Goal: Contribute content

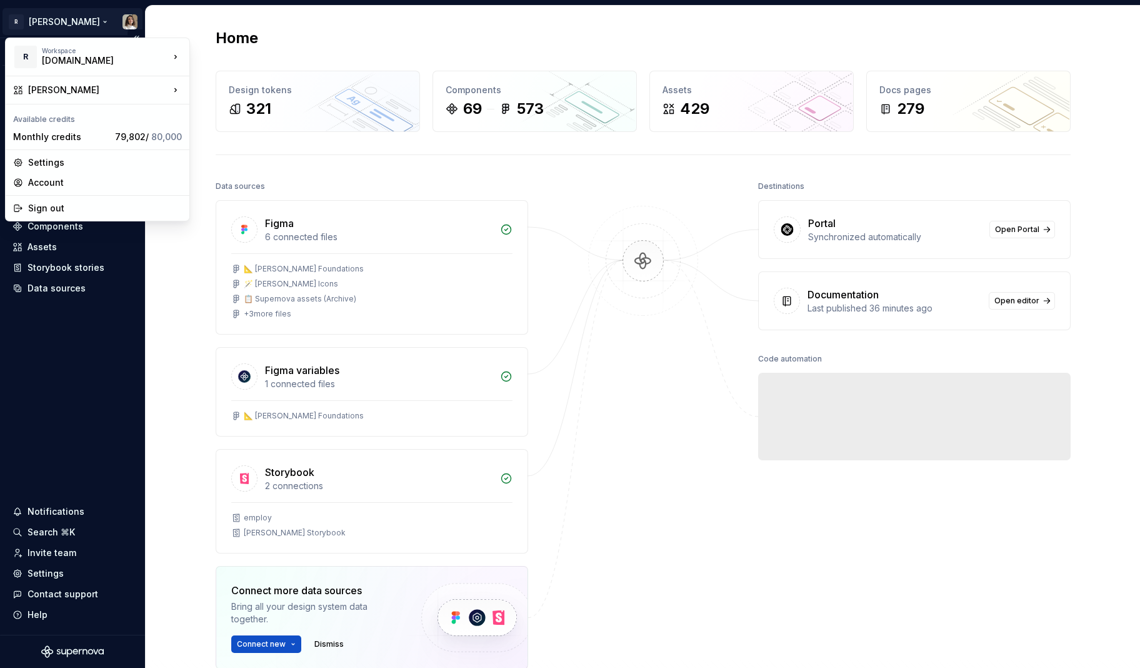
click at [46, 23] on html "R Norma Version Current draft Home Documentation Analytics Code automation Desi…" at bounding box center [570, 334] width 1140 height 668
click at [37, 211] on div "Sign out" at bounding box center [105, 208] width 154 height 13
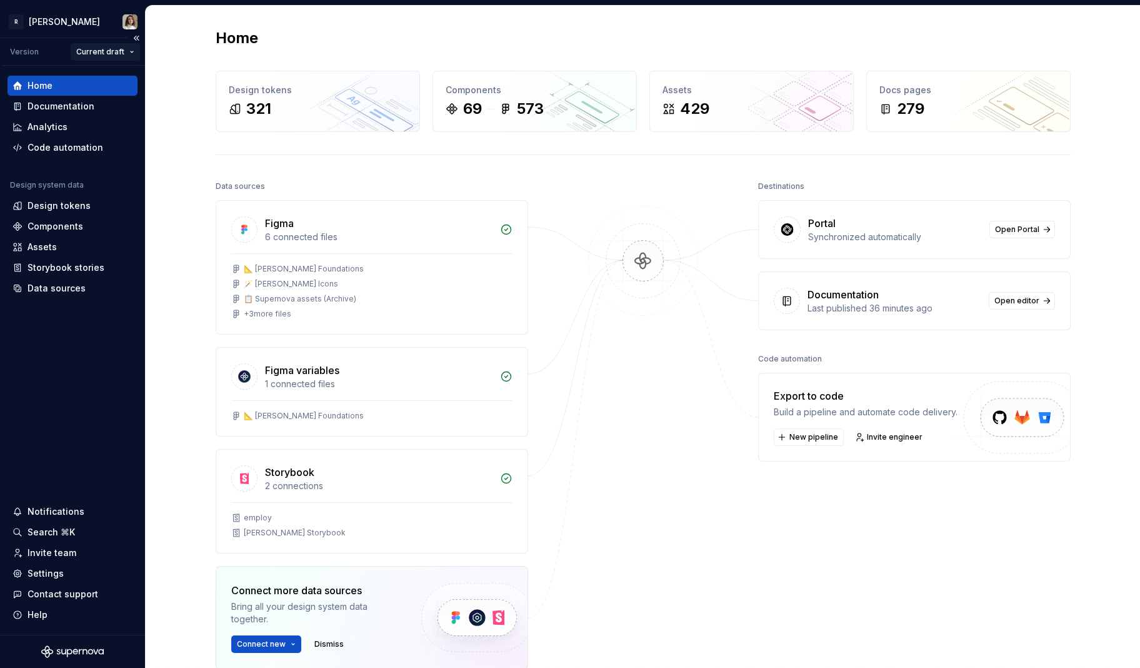
click at [114, 48] on html "R [PERSON_NAME] Version Current draft Home Documentation Analytics Code automat…" at bounding box center [570, 334] width 1140 height 668
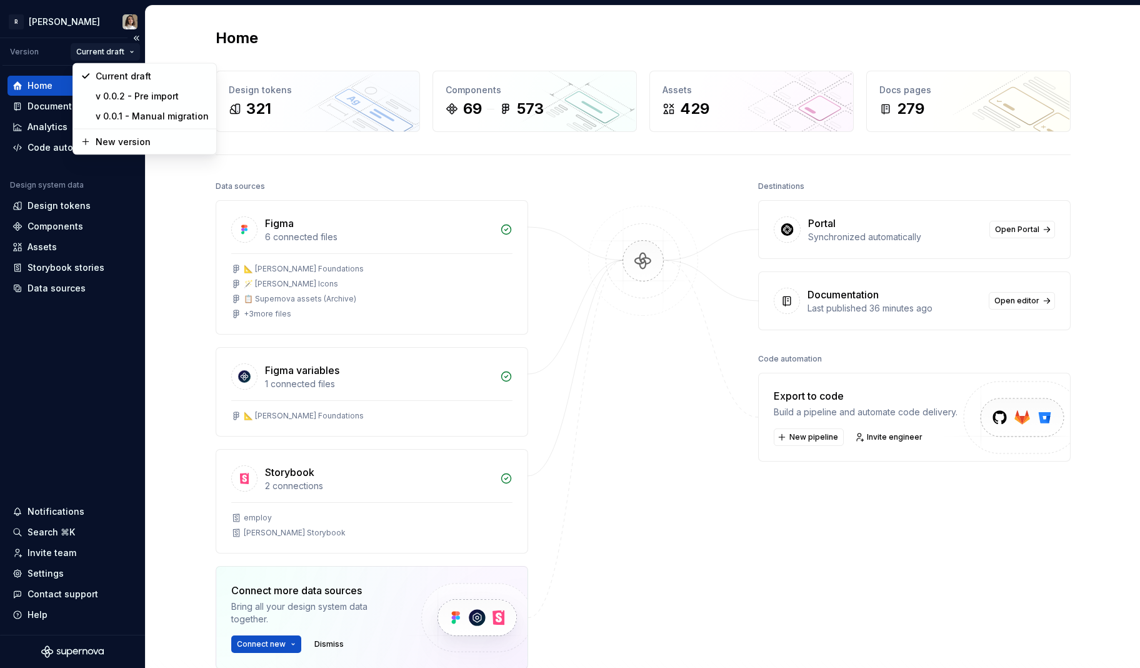
click at [114, 48] on html "R [PERSON_NAME] Version Current draft Home Documentation Analytics Code automat…" at bounding box center [570, 334] width 1140 height 668
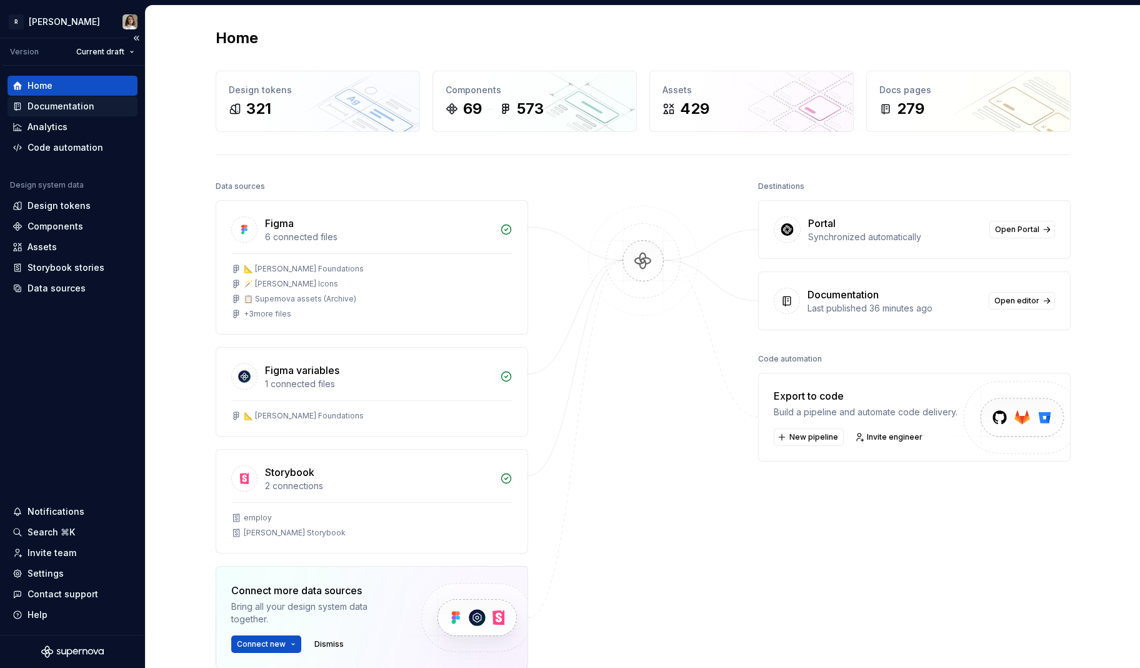
click at [69, 99] on div "Documentation" at bounding box center [73, 106] width 130 height 20
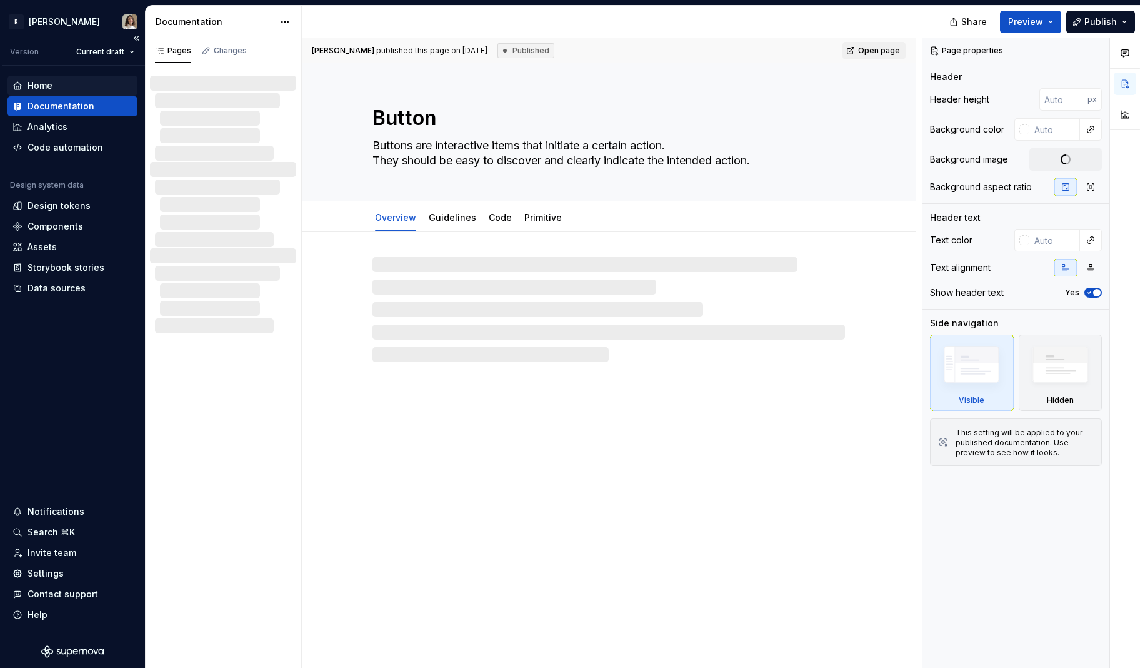
click at [69, 86] on div "Home" at bounding box center [73, 85] width 120 height 13
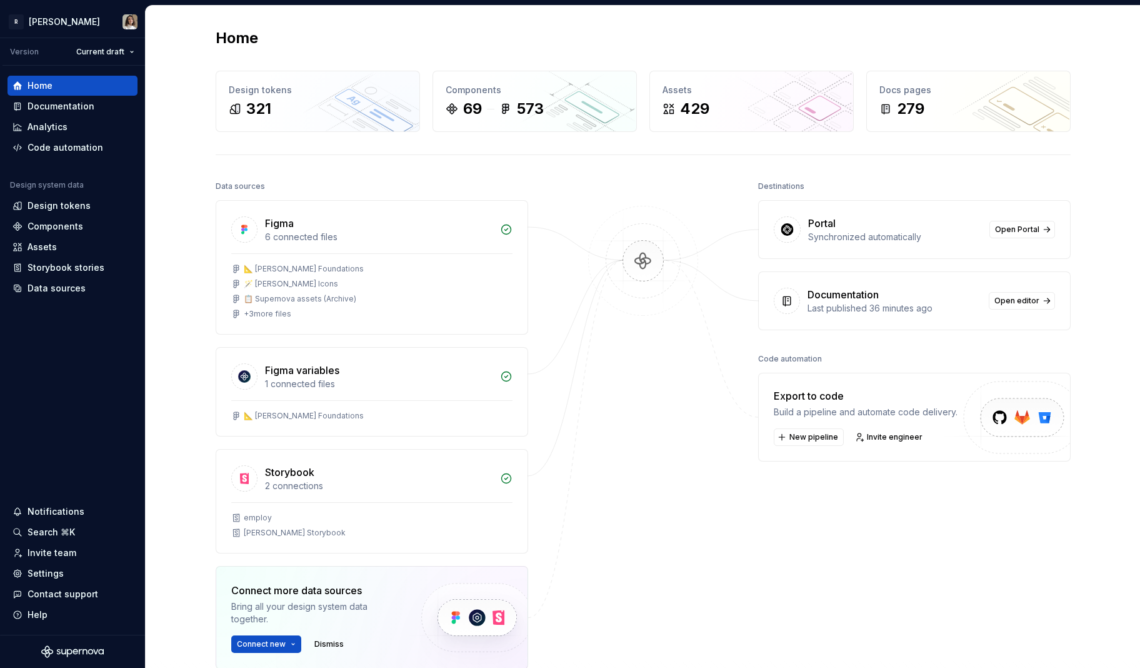
click at [907, 303] on div "Last published 36 minutes ago" at bounding box center [895, 308] width 174 height 13
click at [1009, 298] on span "Open editor" at bounding box center [1017, 301] width 45 height 10
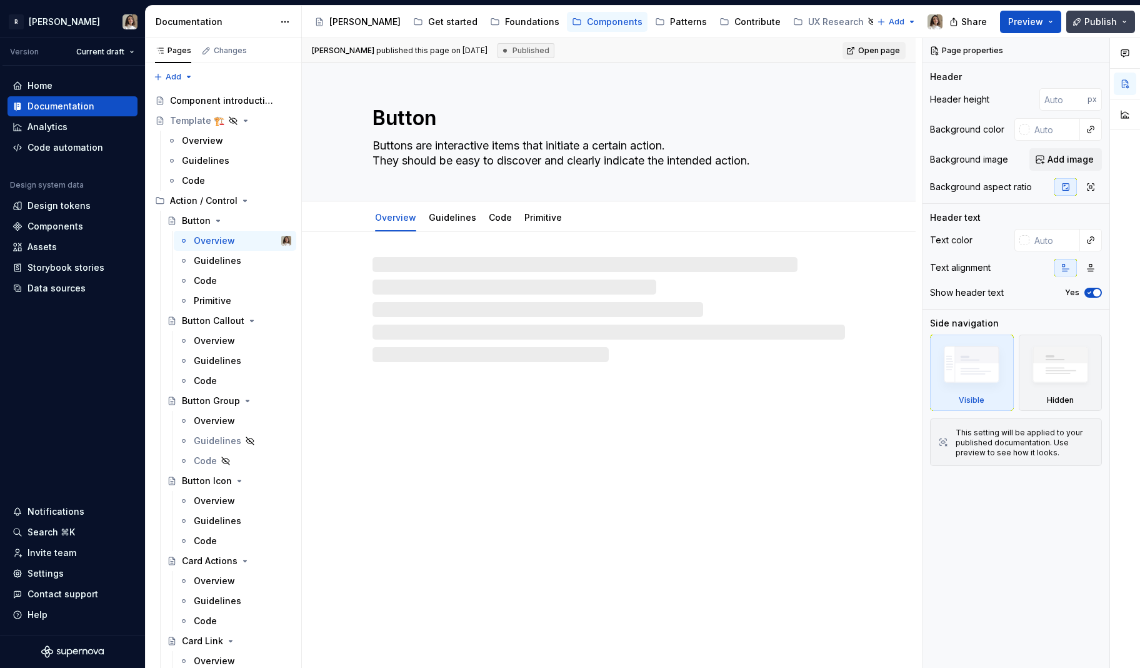
click at [1088, 21] on span "Publish" at bounding box center [1101, 22] width 33 height 13
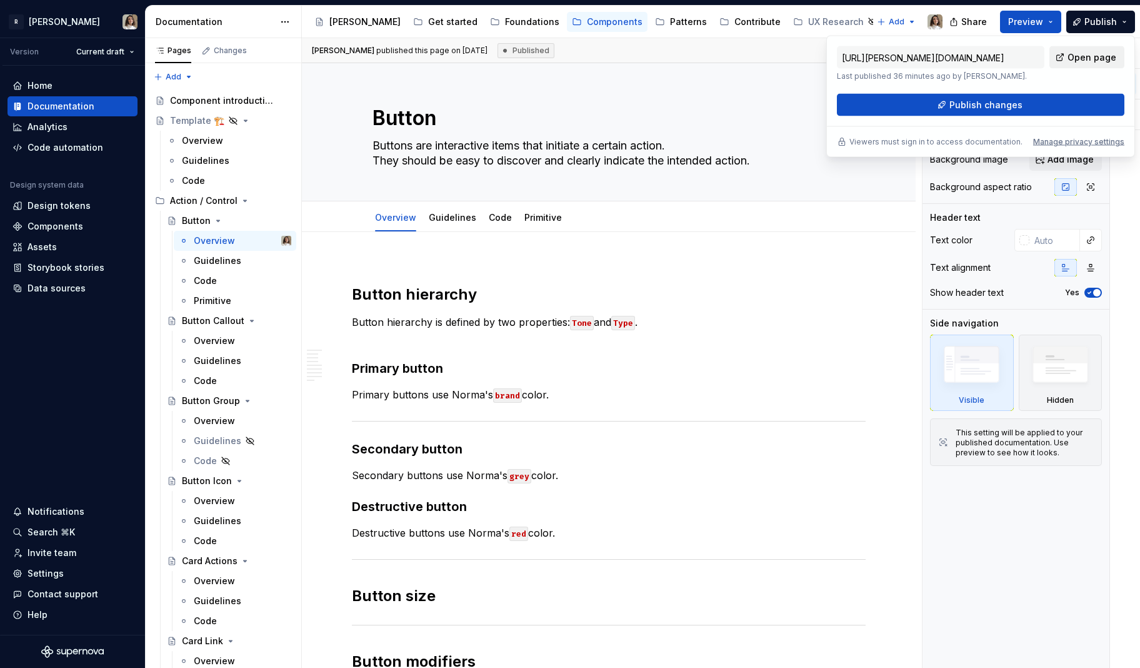
click at [1067, 56] on link "Open page" at bounding box center [1087, 57] width 75 height 23
type textarea "*"
